Goal: Find specific page/section: Find specific page/section

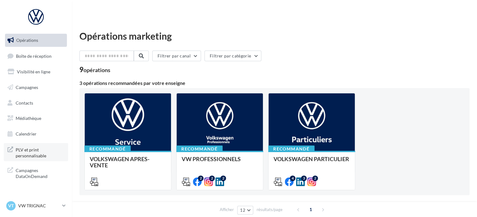
click at [44, 150] on span "PLV et print personnalisable" at bounding box center [40, 152] width 49 height 13
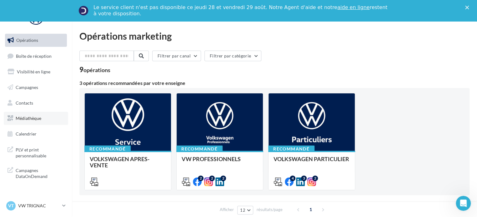
click at [34, 116] on span "Médiathèque" at bounding box center [29, 118] width 26 height 5
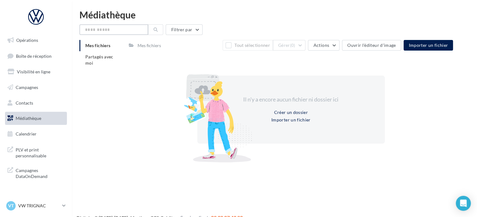
click at [118, 29] on input "text" at bounding box center [113, 29] width 69 height 11
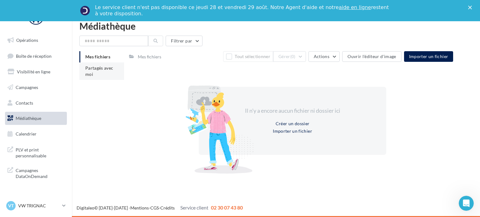
click at [102, 72] on li "Partagés avec moi" at bounding box center [101, 72] width 45 height 18
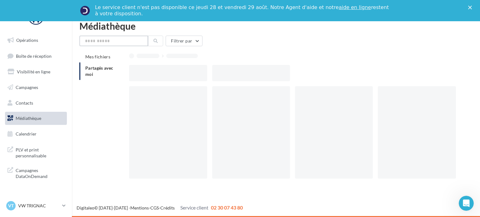
click at [116, 38] on input "text" at bounding box center [113, 41] width 69 height 11
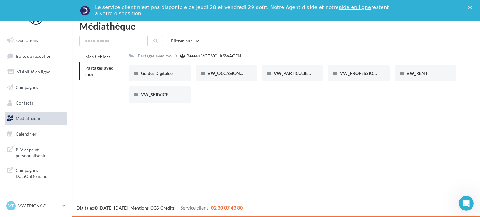
paste input "**********"
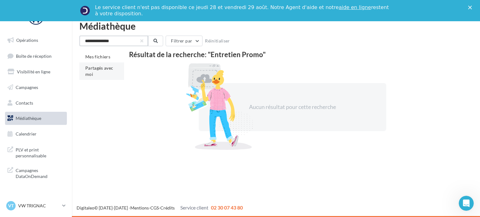
type input "**********"
click at [94, 75] on li "Partagés avec moi" at bounding box center [101, 72] width 45 height 18
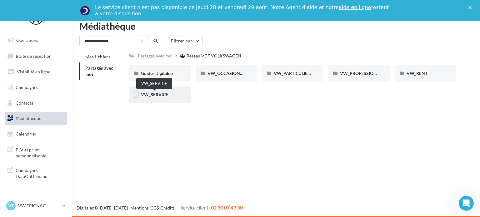
click at [166, 97] on span "VW_SERVICE" at bounding box center [154, 94] width 27 height 5
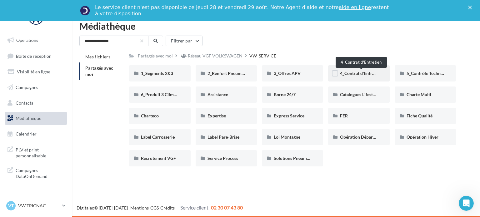
click at [341, 73] on span "4_Contrat d'Entretien" at bounding box center [361, 73] width 42 height 5
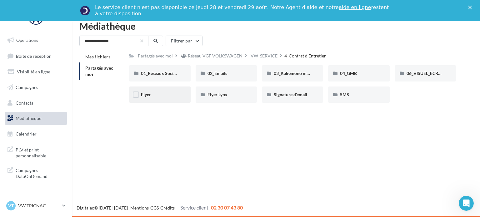
click at [153, 95] on div "Flyer" at bounding box center [160, 95] width 38 height 6
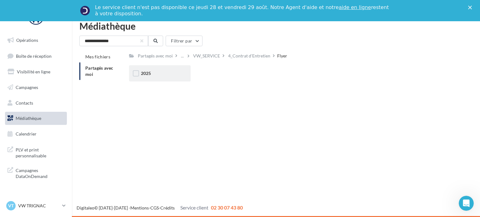
click at [162, 75] on div "2025" at bounding box center [160, 73] width 38 height 6
